Goal: Information Seeking & Learning: Find specific fact

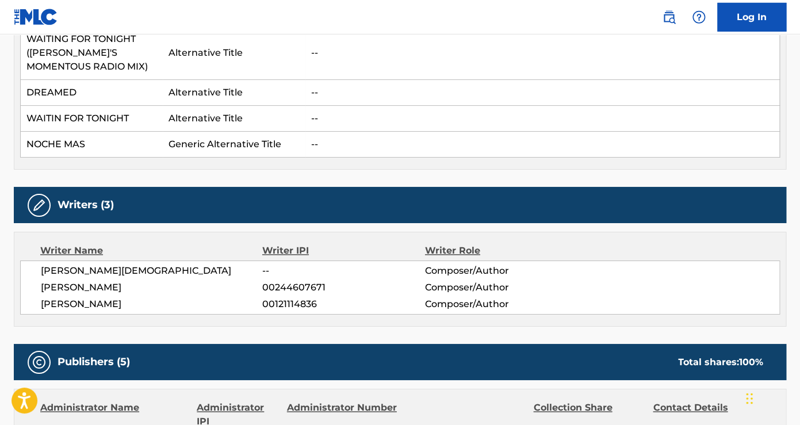
scroll to position [381, 0]
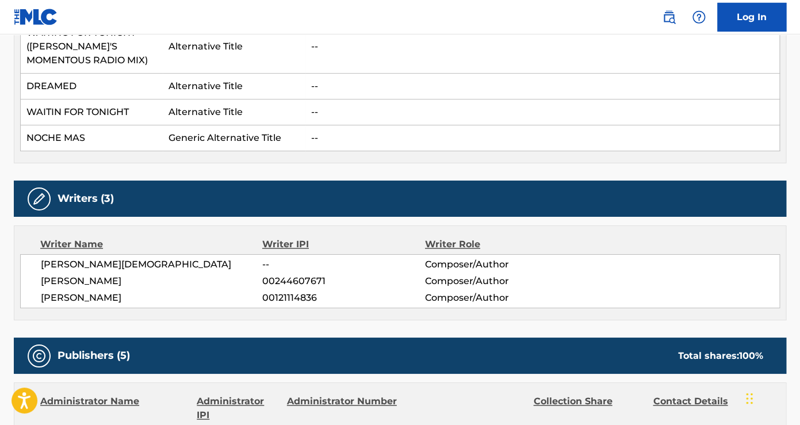
drag, startPoint x: 125, startPoint y: 297, endPoint x: 62, endPoint y: 266, distance: 69.7
click at [62, 266] on div "[PERSON_NAME] -- Composer/Author [PERSON_NAME] 00244607671 Composer/Author [PER…" at bounding box center [399, 281] width 759 height 54
click at [209, 298] on span "[PERSON_NAME]" at bounding box center [151, 298] width 221 height 14
drag, startPoint x: 106, startPoint y: 264, endPoint x: 41, endPoint y: 264, distance: 65.0
click at [41, 264] on span "[PERSON_NAME][DEMOGRAPHIC_DATA]" at bounding box center [151, 265] width 221 height 14
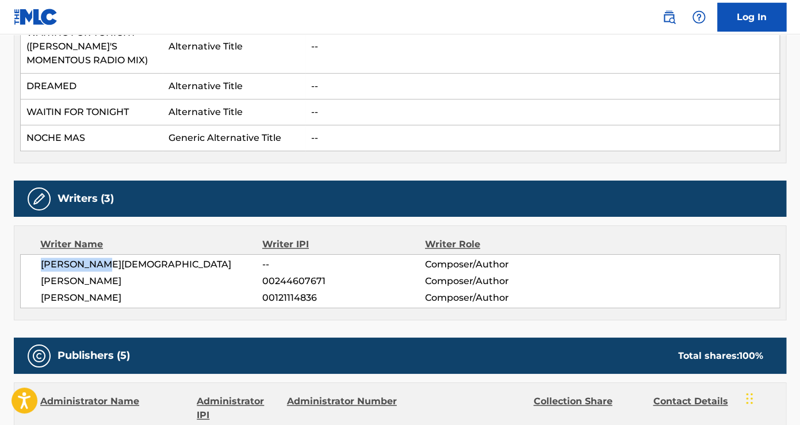
copy span "[PERSON_NAME][DEMOGRAPHIC_DATA]"
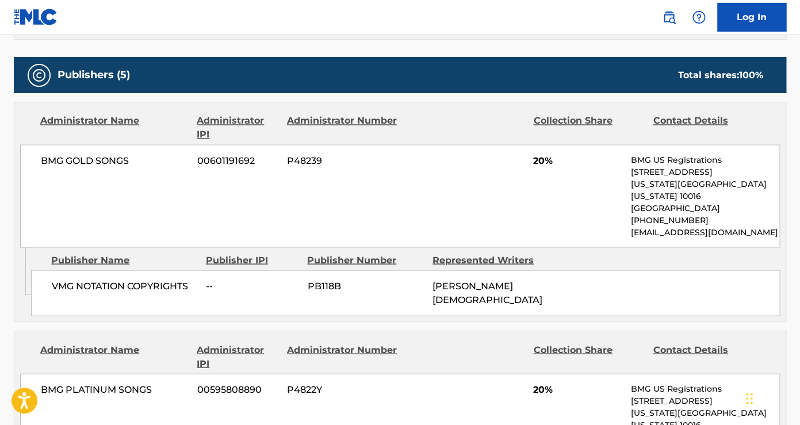
scroll to position [671, 0]
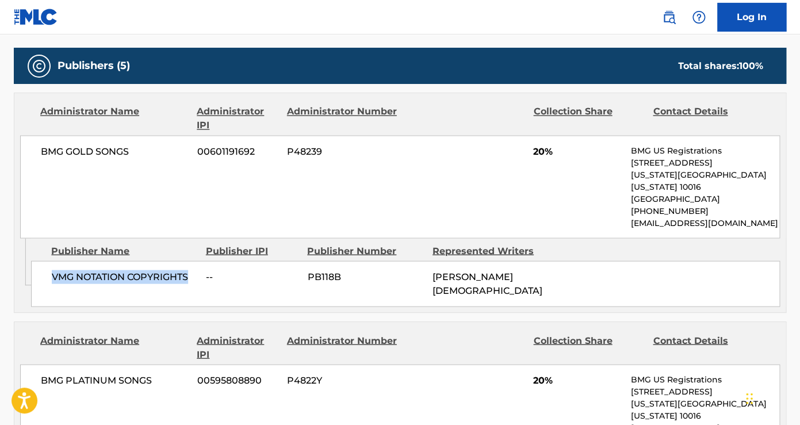
drag, startPoint x: 193, startPoint y: 263, endPoint x: 44, endPoint y: 267, distance: 148.9
click at [44, 267] on div "VMG NOTATION COPYRIGHTS -- PB118B [PERSON_NAME]" at bounding box center [405, 283] width 748 height 46
copy span "VMG NOTATION COPYRIGHTS"
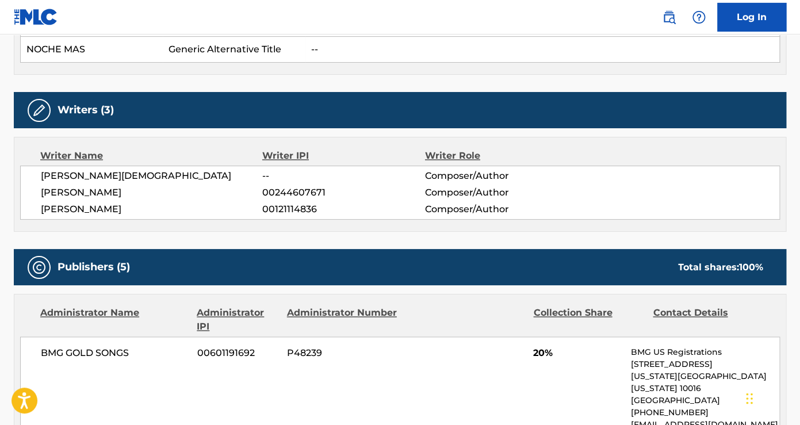
scroll to position [470, 0]
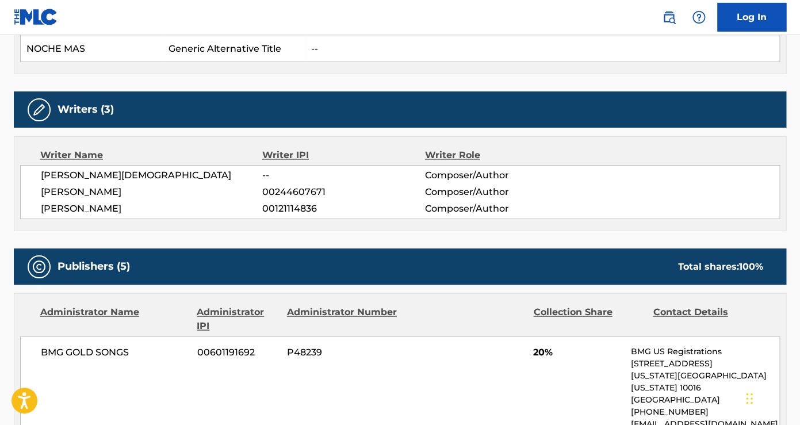
drag, startPoint x: 149, startPoint y: 190, endPoint x: 42, endPoint y: 193, distance: 107.0
click at [42, 193] on span "[PERSON_NAME]" at bounding box center [151, 192] width 221 height 14
copy span "[PERSON_NAME]"
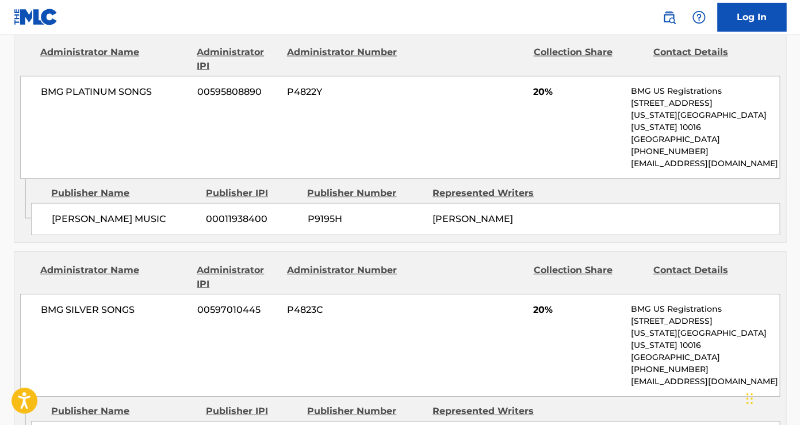
scroll to position [1186, 0]
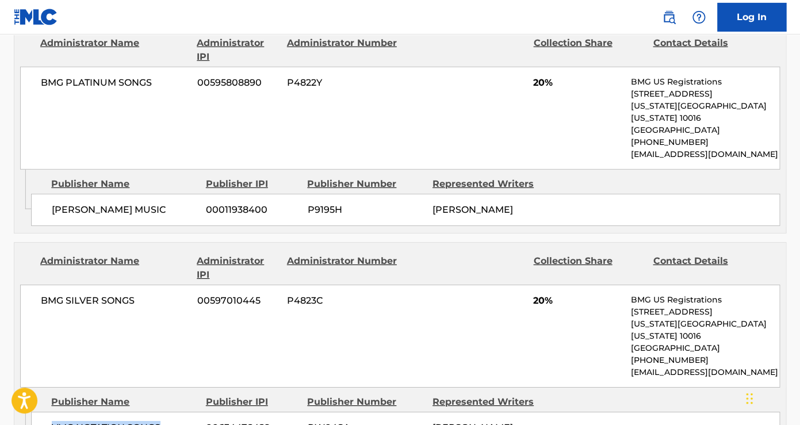
drag, startPoint x: 164, startPoint y: 365, endPoint x: 53, endPoint y: 363, distance: 110.4
click at [53, 421] on span "VMG NOTATION SONGS" at bounding box center [124, 428] width 145 height 14
copy span "VMG NOTATION SONGS"
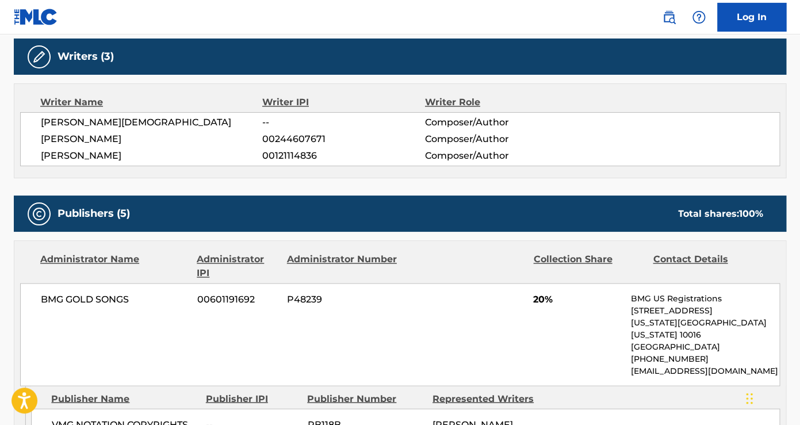
scroll to position [522, 0]
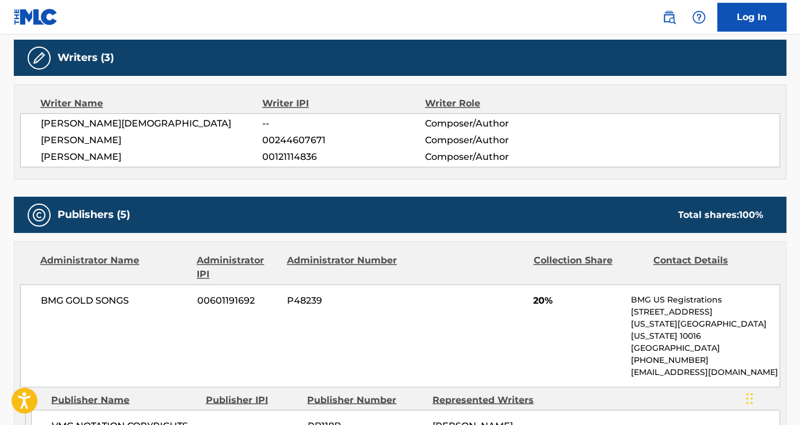
drag, startPoint x: 132, startPoint y: 156, endPoint x: 38, endPoint y: 158, distance: 94.3
click at [38, 158] on div "[PERSON_NAME] -- Composer/Author [PERSON_NAME] 00244607671 Composer/Author [PER…" at bounding box center [399, 140] width 759 height 54
copy span "[PERSON_NAME]"
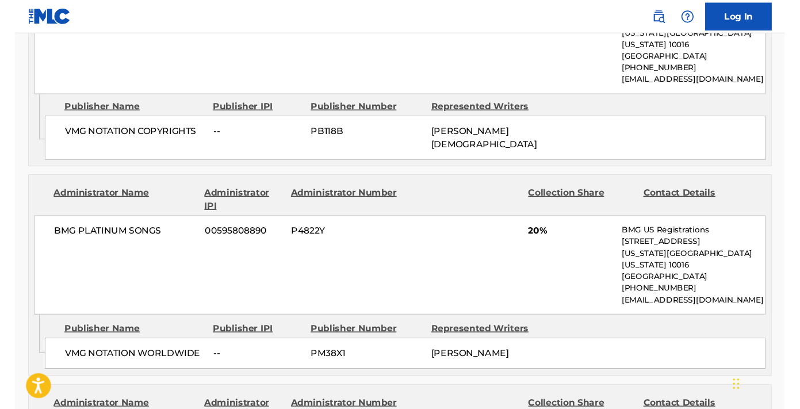
scroll to position [812, 0]
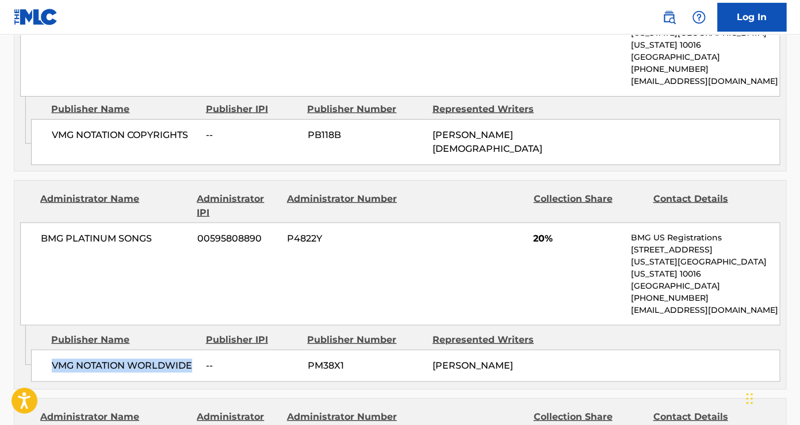
drag, startPoint x: 193, startPoint y: 327, endPoint x: 55, endPoint y: 326, distance: 138.5
click at [55, 359] on span "VMG NOTATION WORLDWIDE" at bounding box center [124, 366] width 145 height 14
copy span "VMG NOTATION WORLDWIDE"
